Goal: Information Seeking & Learning: Find specific fact

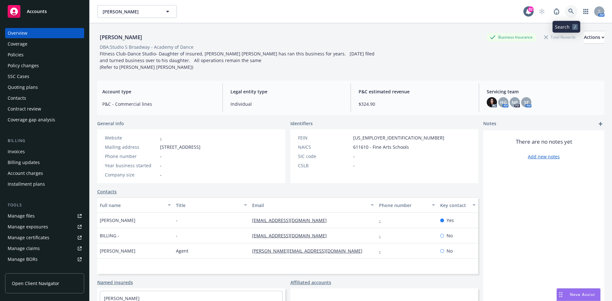
click at [568, 11] on icon at bounding box center [571, 12] width 6 height 6
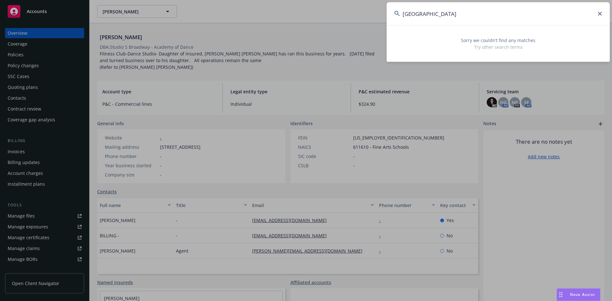
type input "[GEOGRAPHIC_DATA]"
click at [598, 13] on icon at bounding box center [600, 14] width 4 height 4
